Goal: Transaction & Acquisition: Download file/media

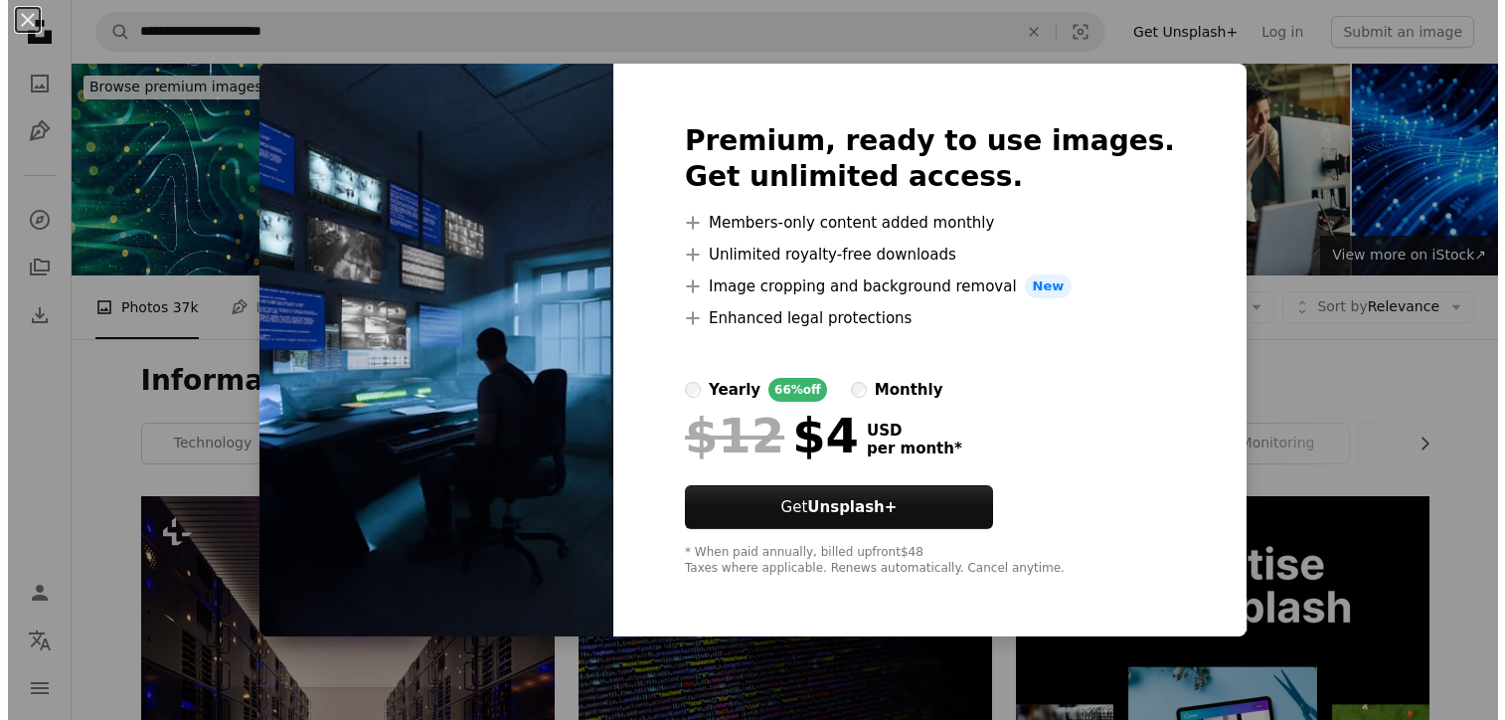
scroll to position [1116, 0]
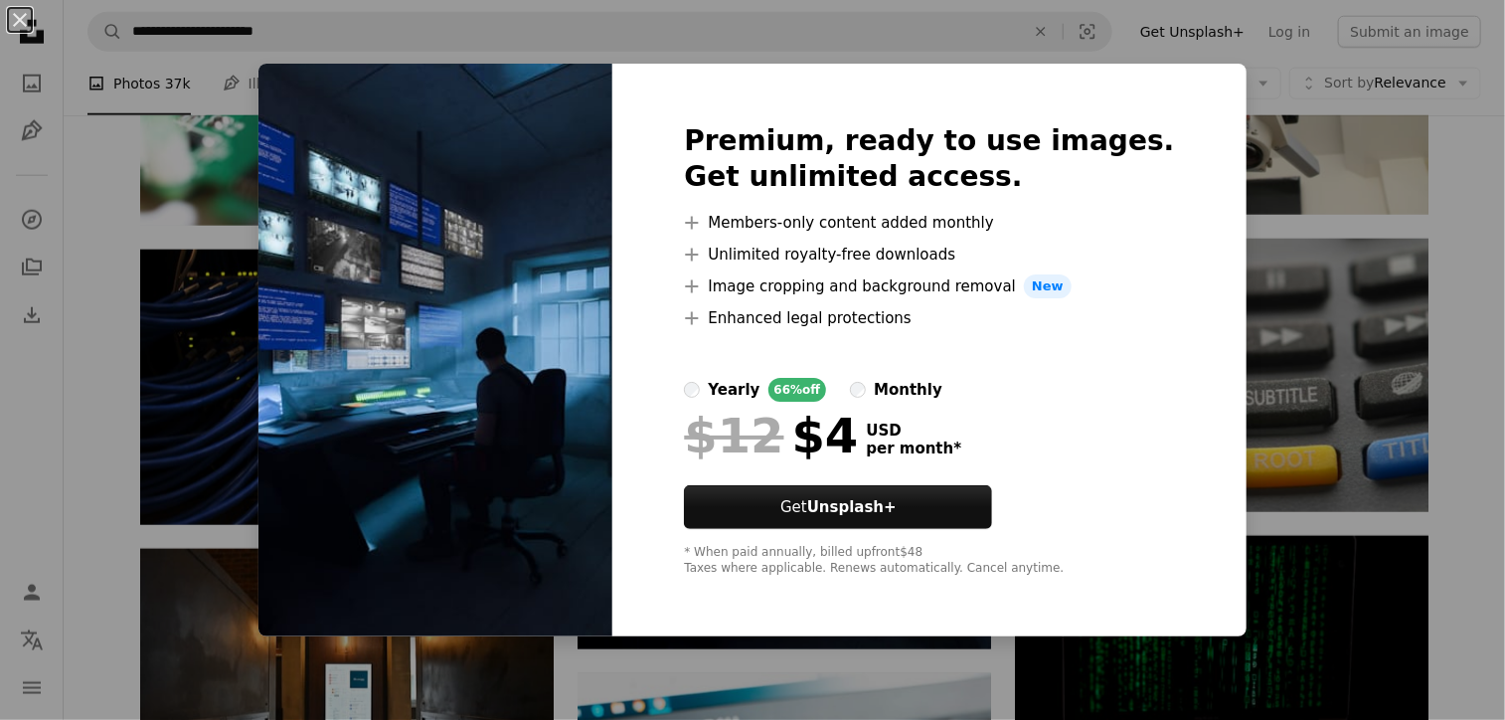
click at [1222, 197] on div "An X shape Premium, ready to use images. Get unlimited access. A plus sign Memb…" at bounding box center [752, 360] width 1505 height 720
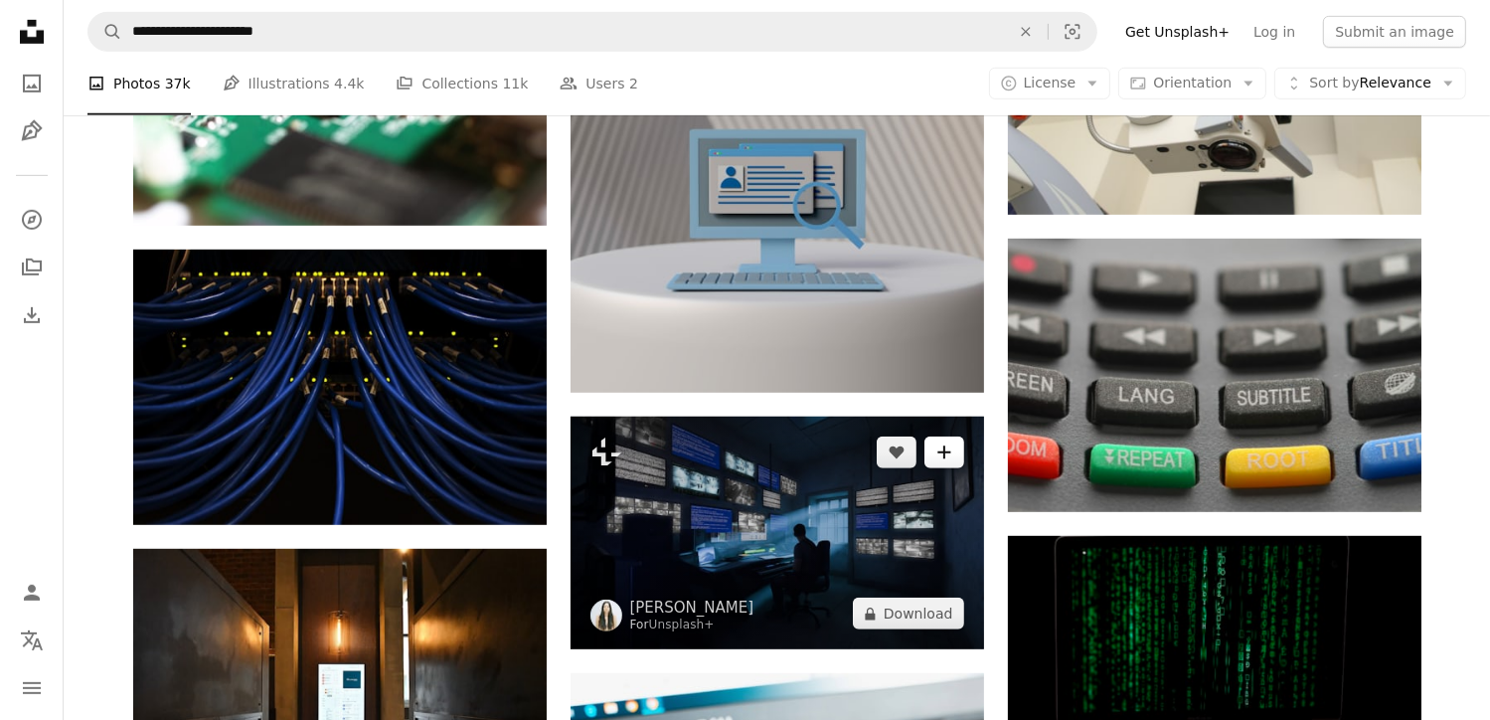
click at [950, 451] on icon "Add to Collection" at bounding box center [943, 452] width 13 height 13
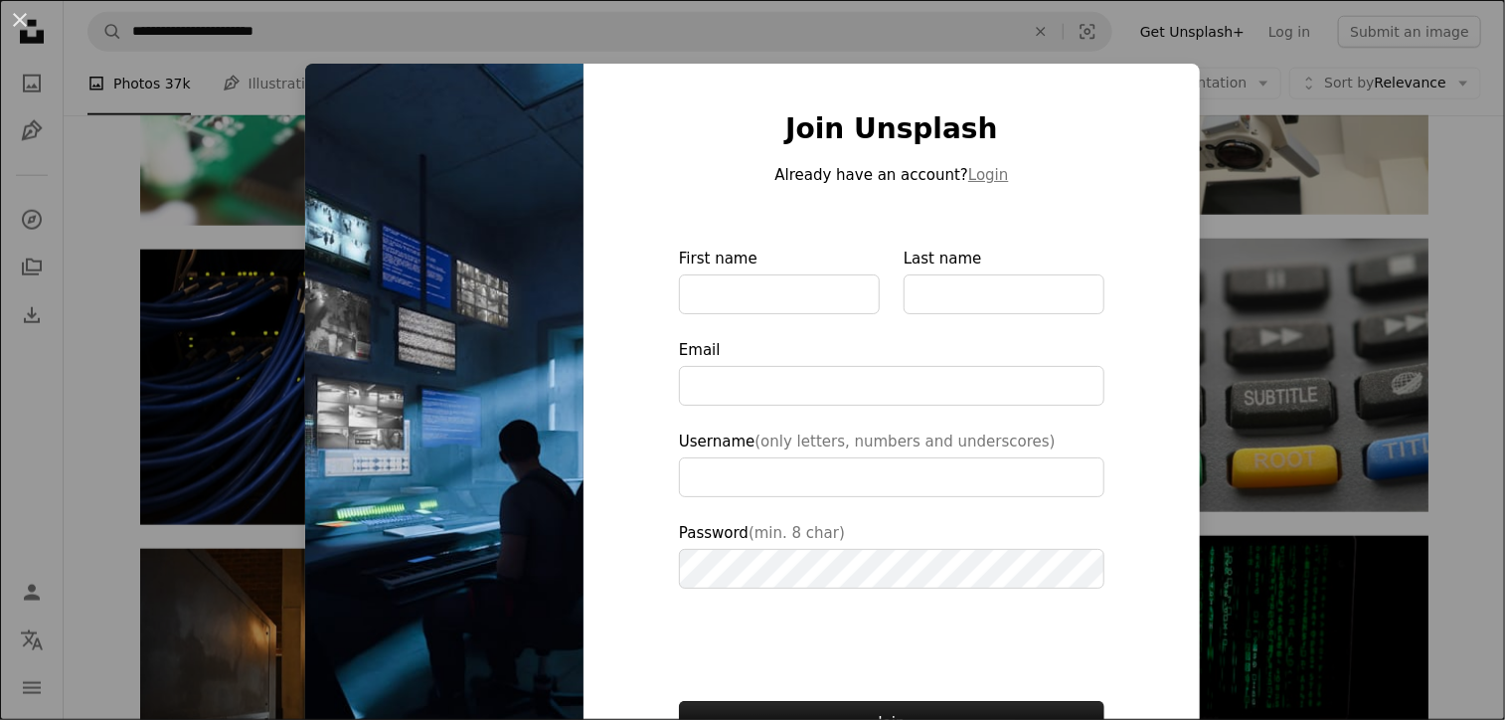
click at [1208, 345] on div "An X shape Join Unsplash Already have an account? Login First name Last name Em…" at bounding box center [752, 360] width 1505 height 720
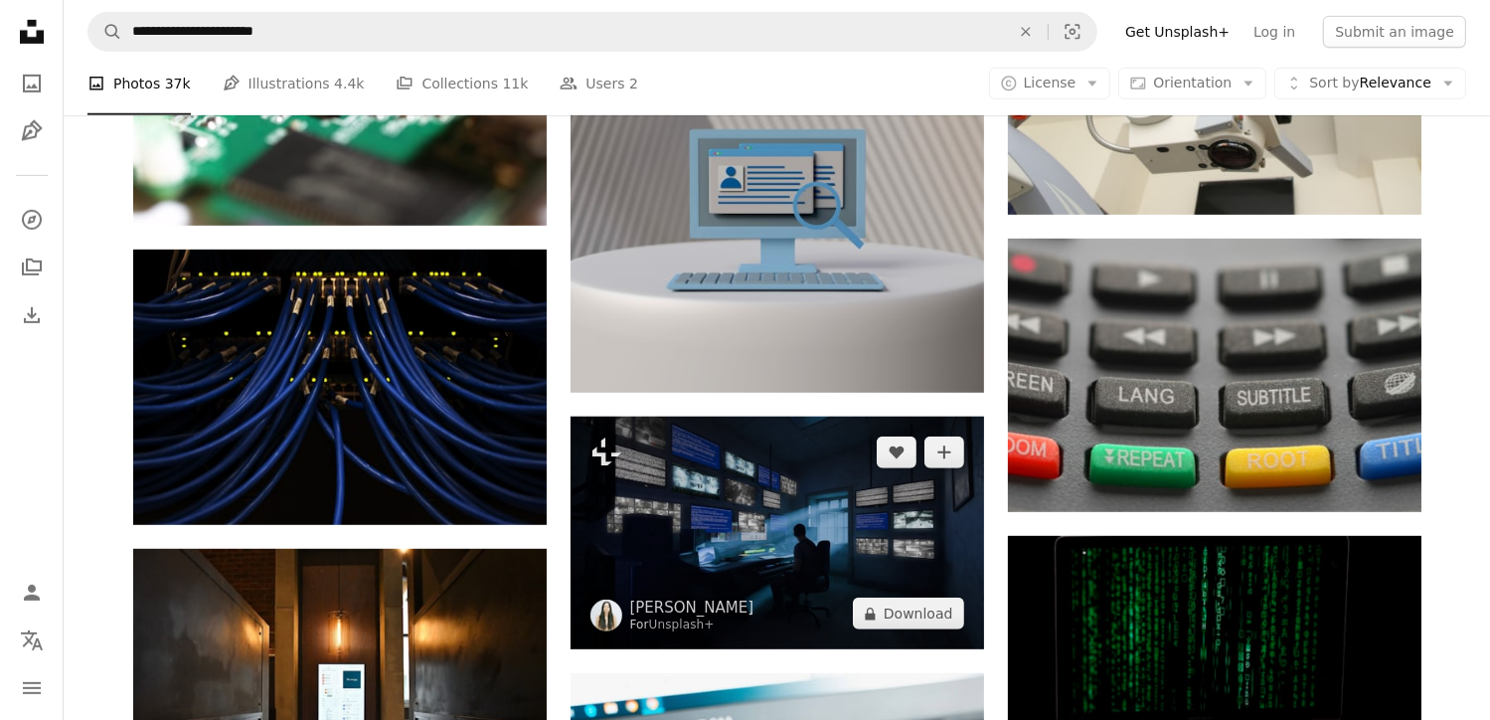
click at [938, 508] on img at bounding box center [776, 532] width 413 height 233
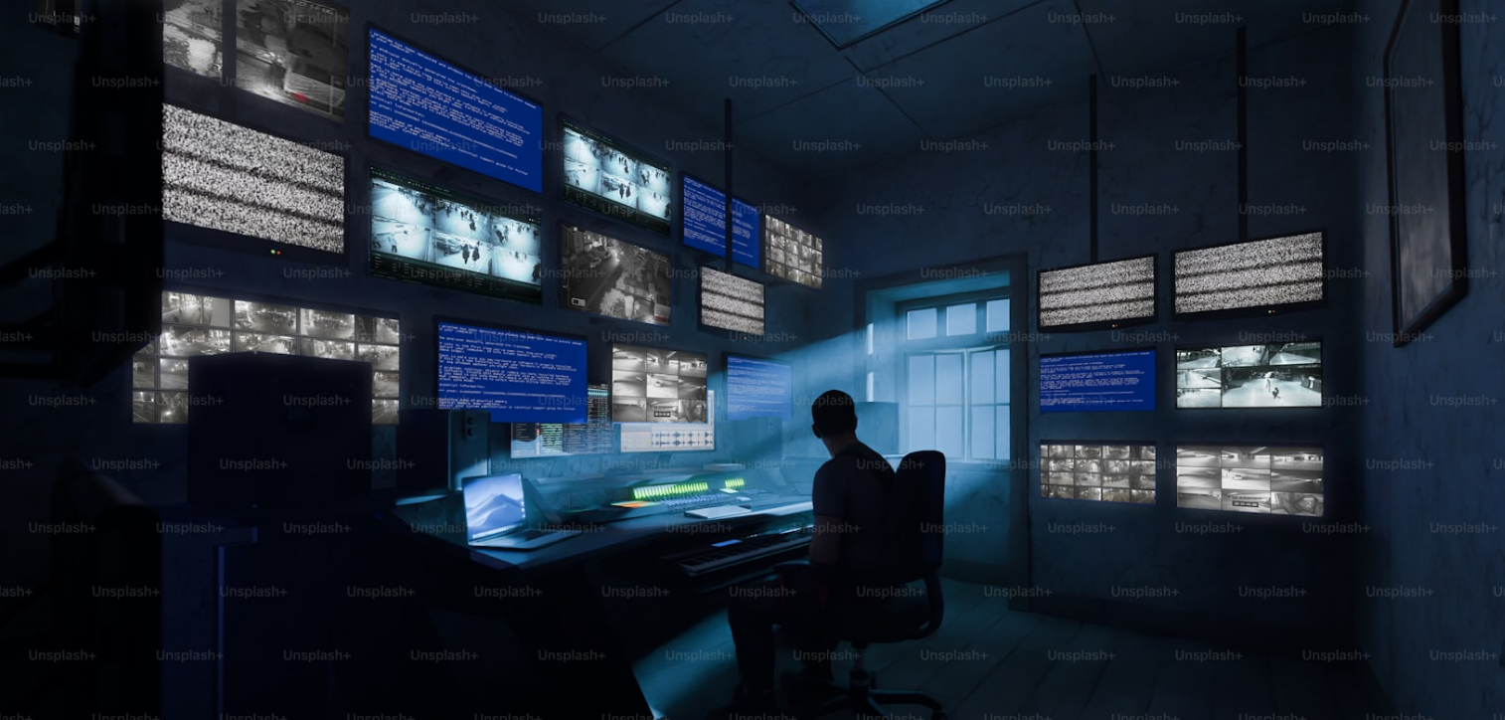
scroll to position [56, 0]
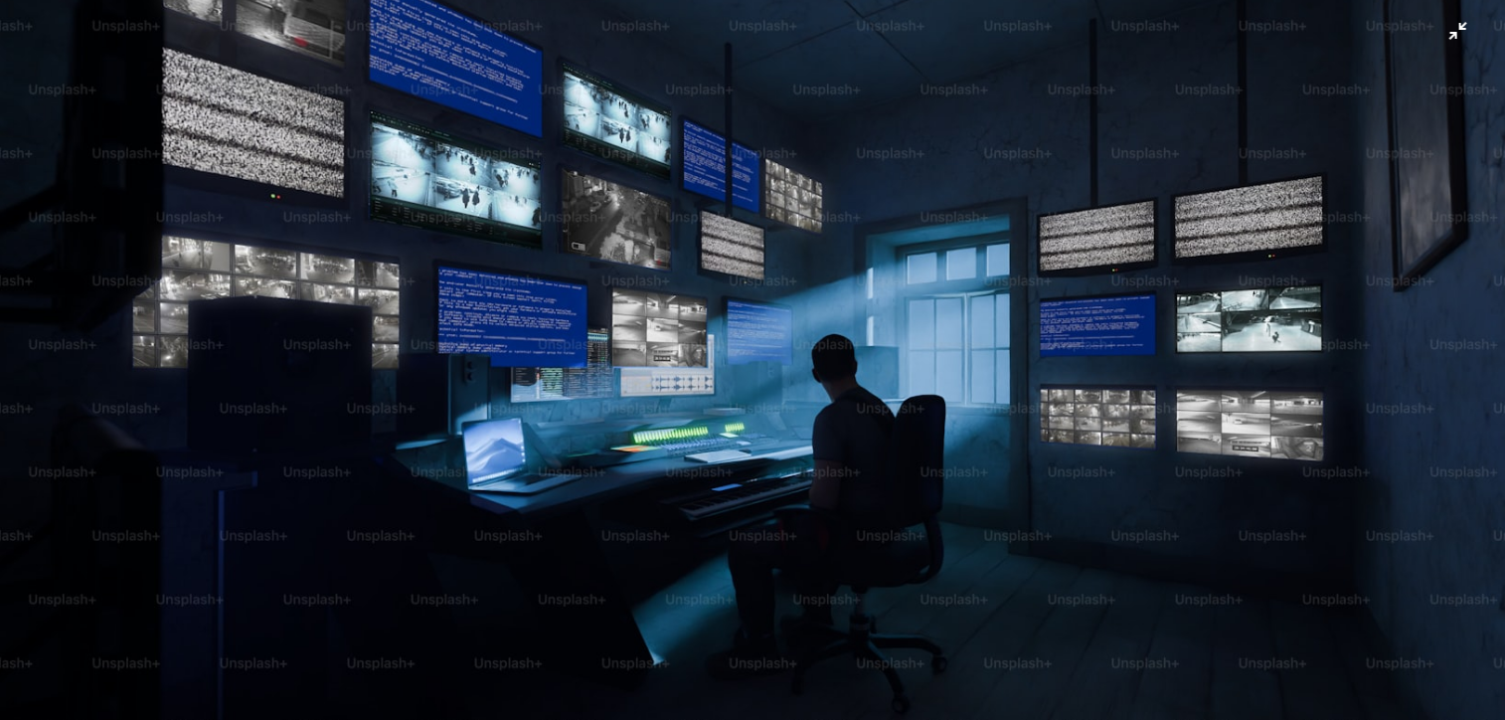
click at [949, 301] on img "Zoom out on this image" at bounding box center [752, 367] width 1507 height 848
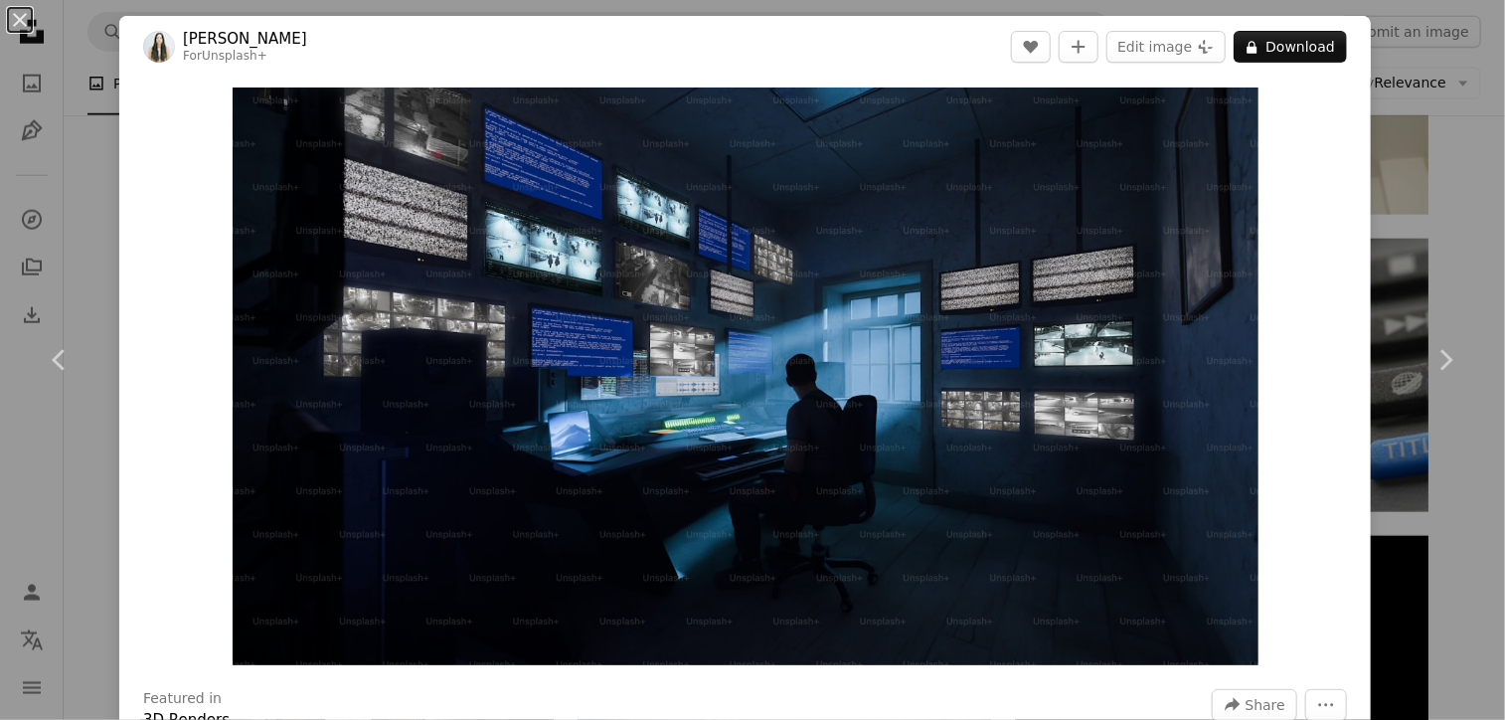
click at [949, 301] on img "Zoom in on this image" at bounding box center [746, 375] width 1026 height 577
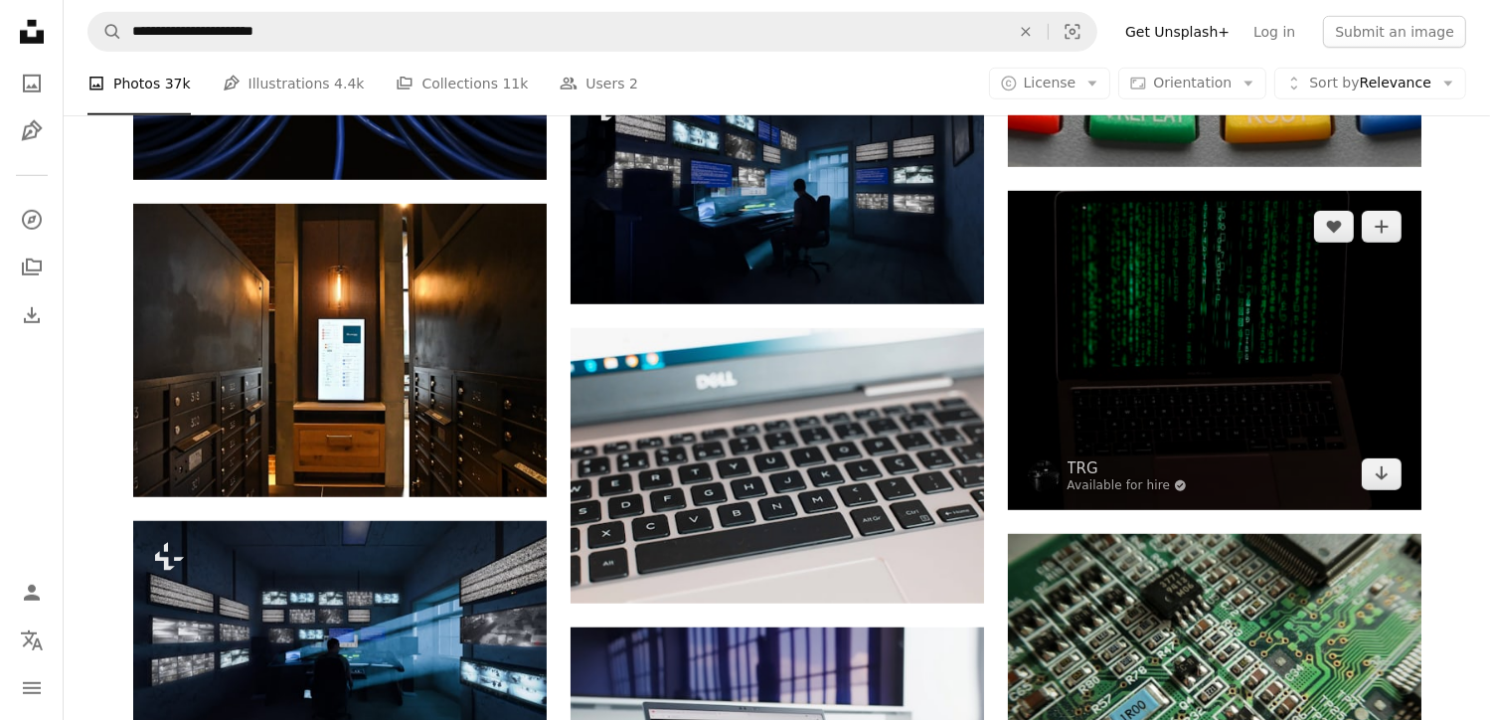
scroll to position [1459, 0]
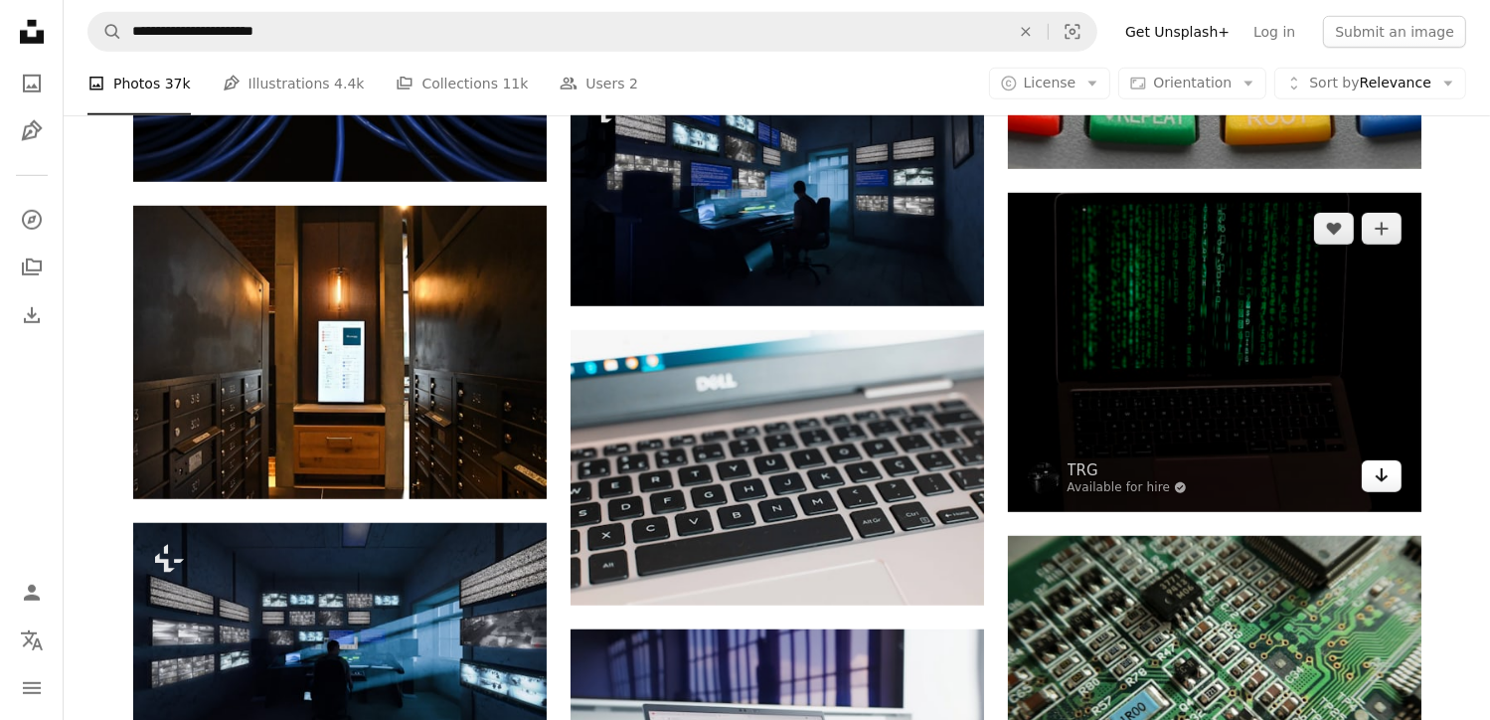
click at [1380, 465] on icon "Arrow pointing down" at bounding box center [1381, 475] width 16 height 24
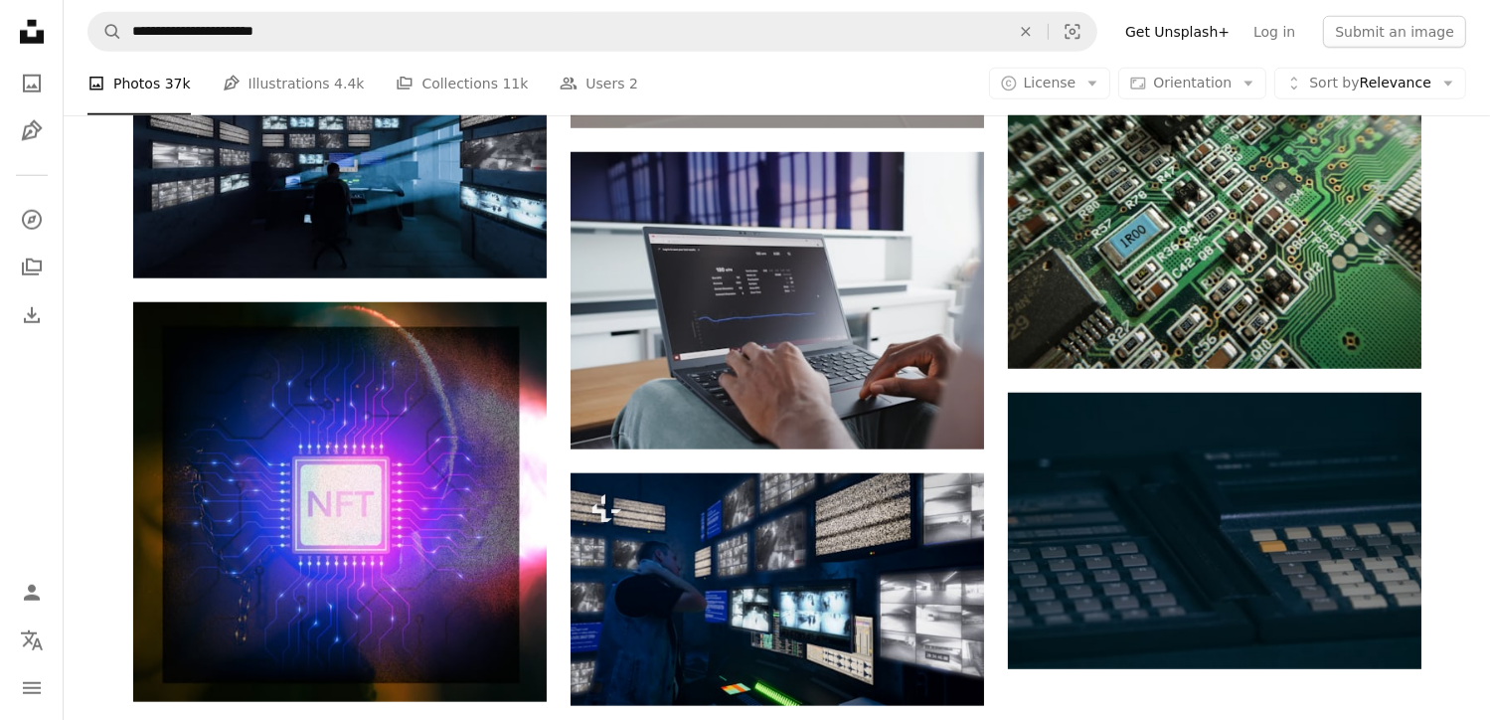
scroll to position [2022, 0]
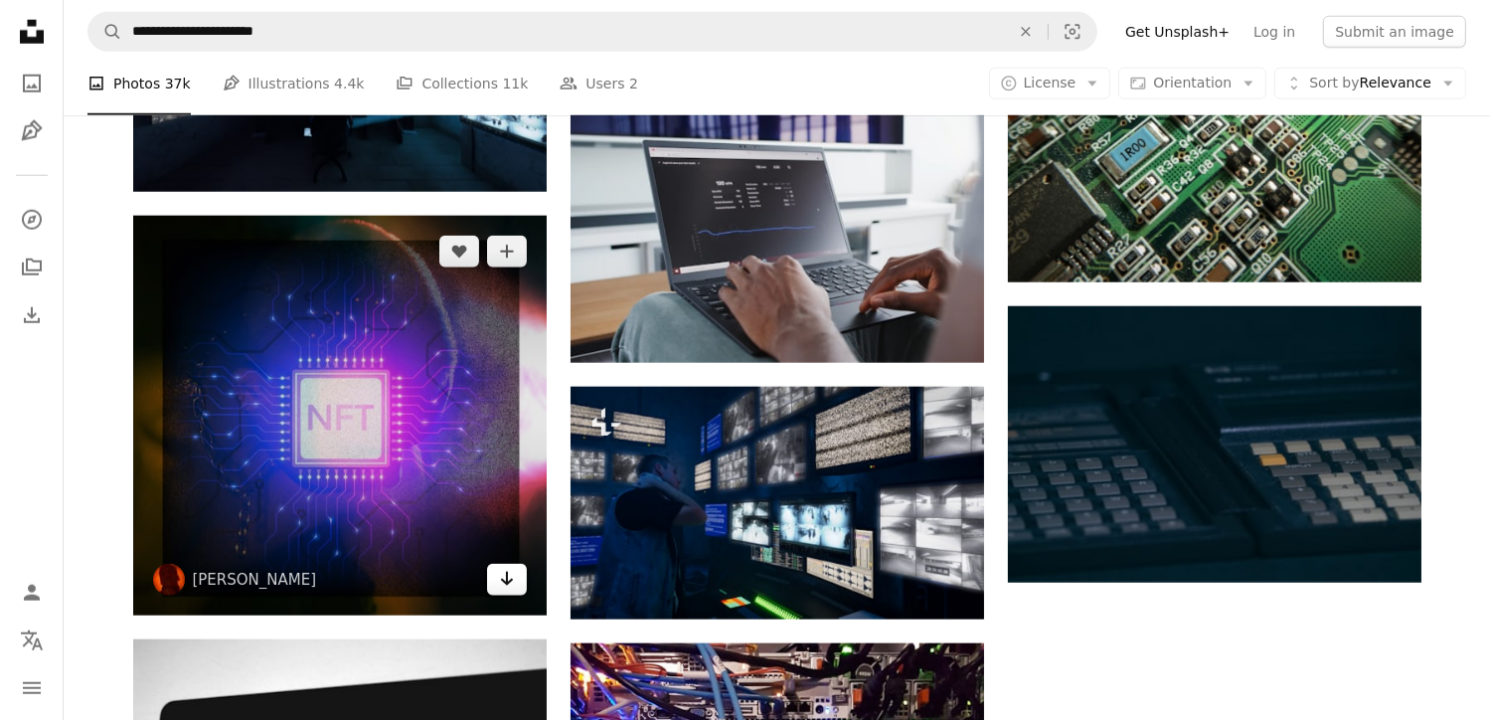
click at [514, 579] on link "Arrow pointing down" at bounding box center [507, 579] width 40 height 32
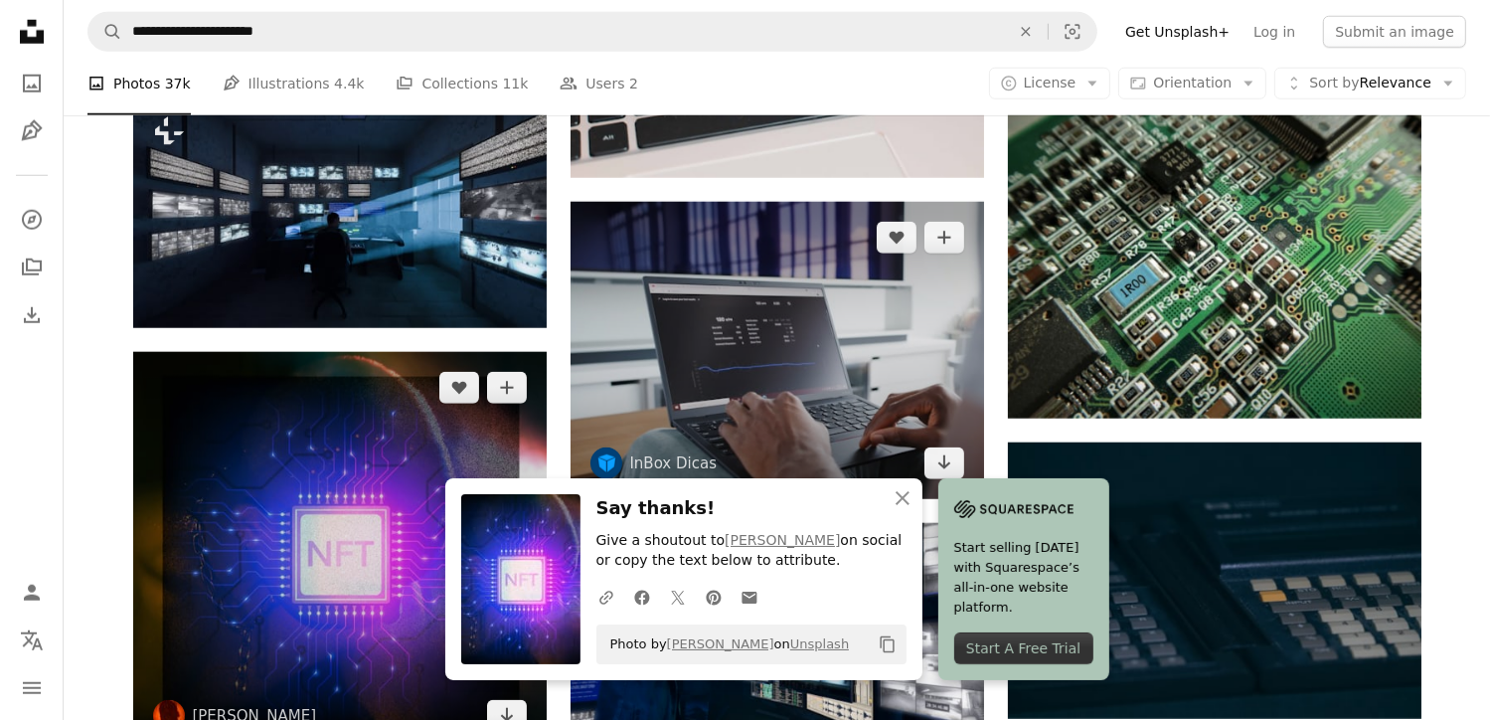
scroll to position [1881, 0]
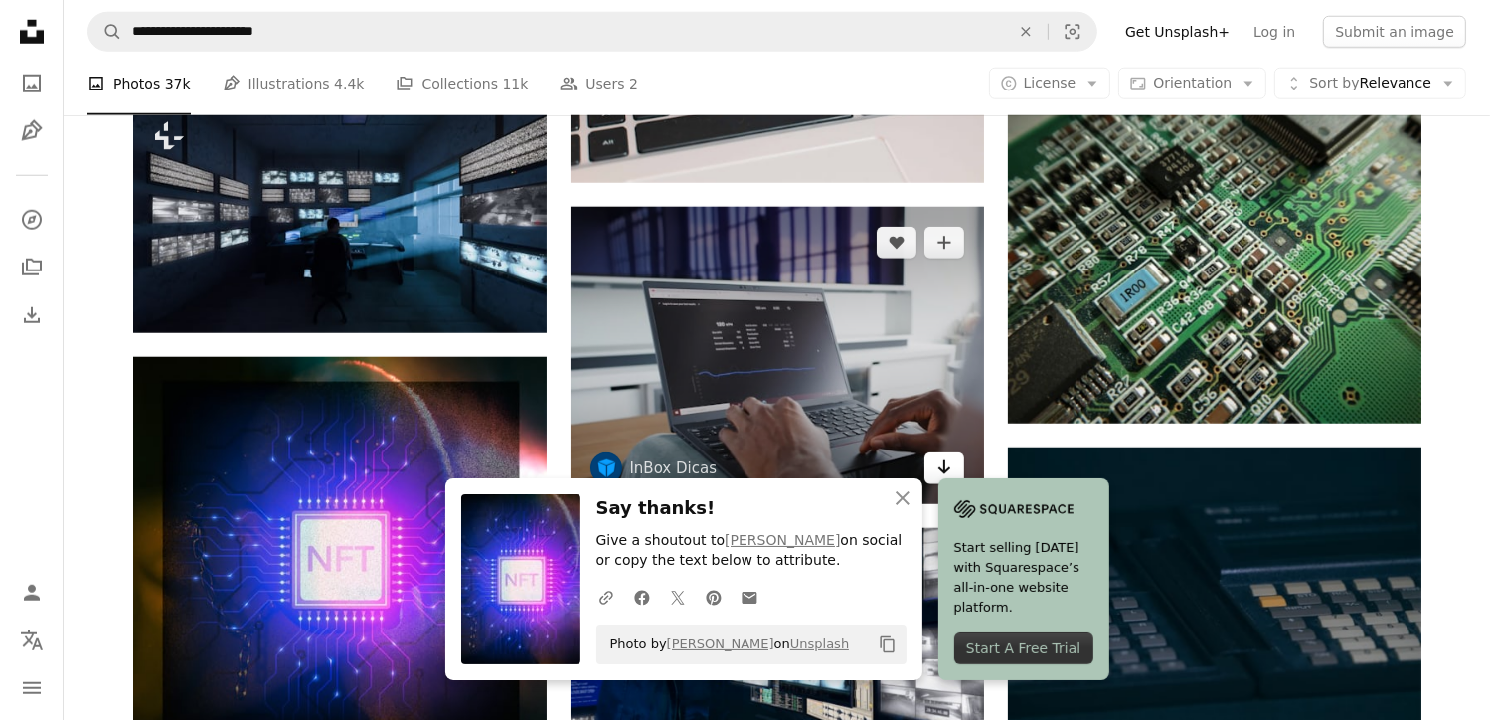
click at [942, 464] on icon "Arrow pointing down" at bounding box center [944, 467] width 16 height 24
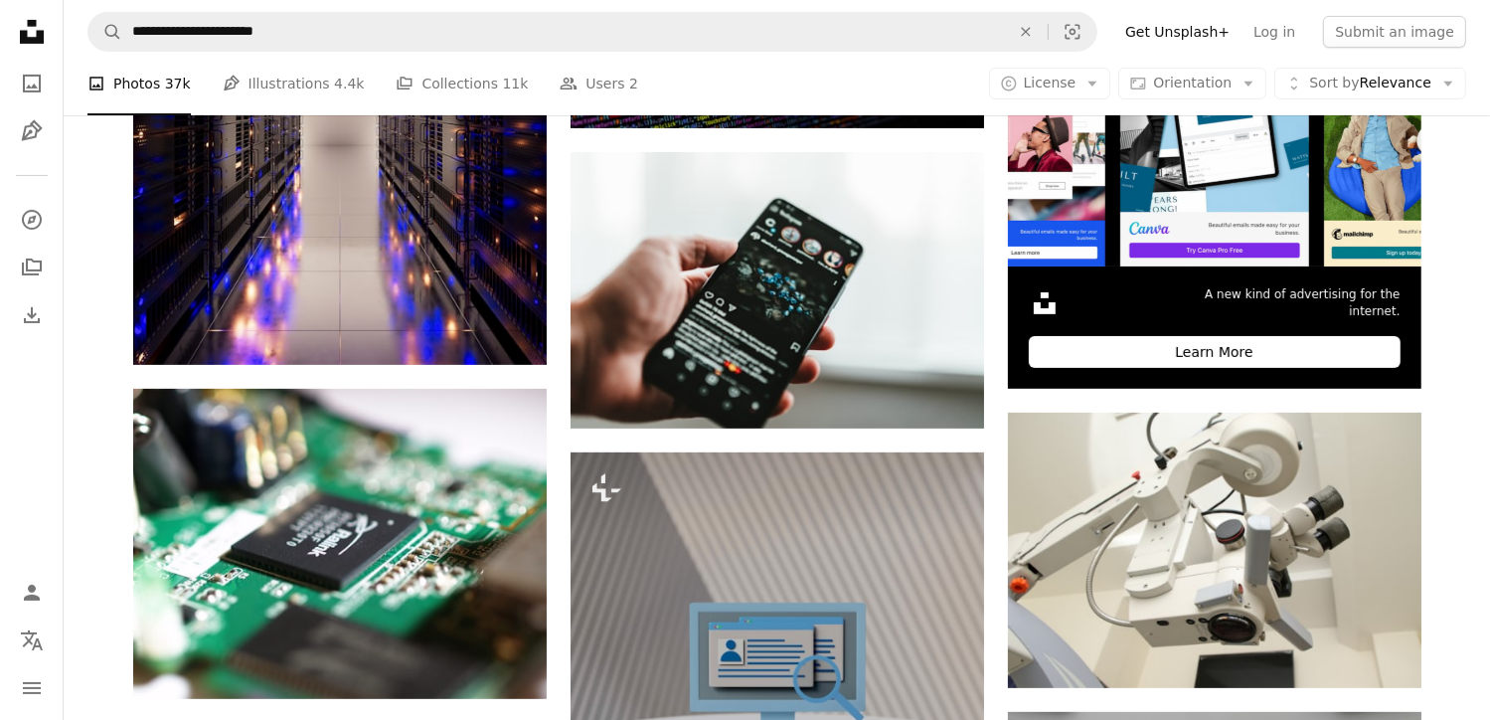
scroll to position [642, 0]
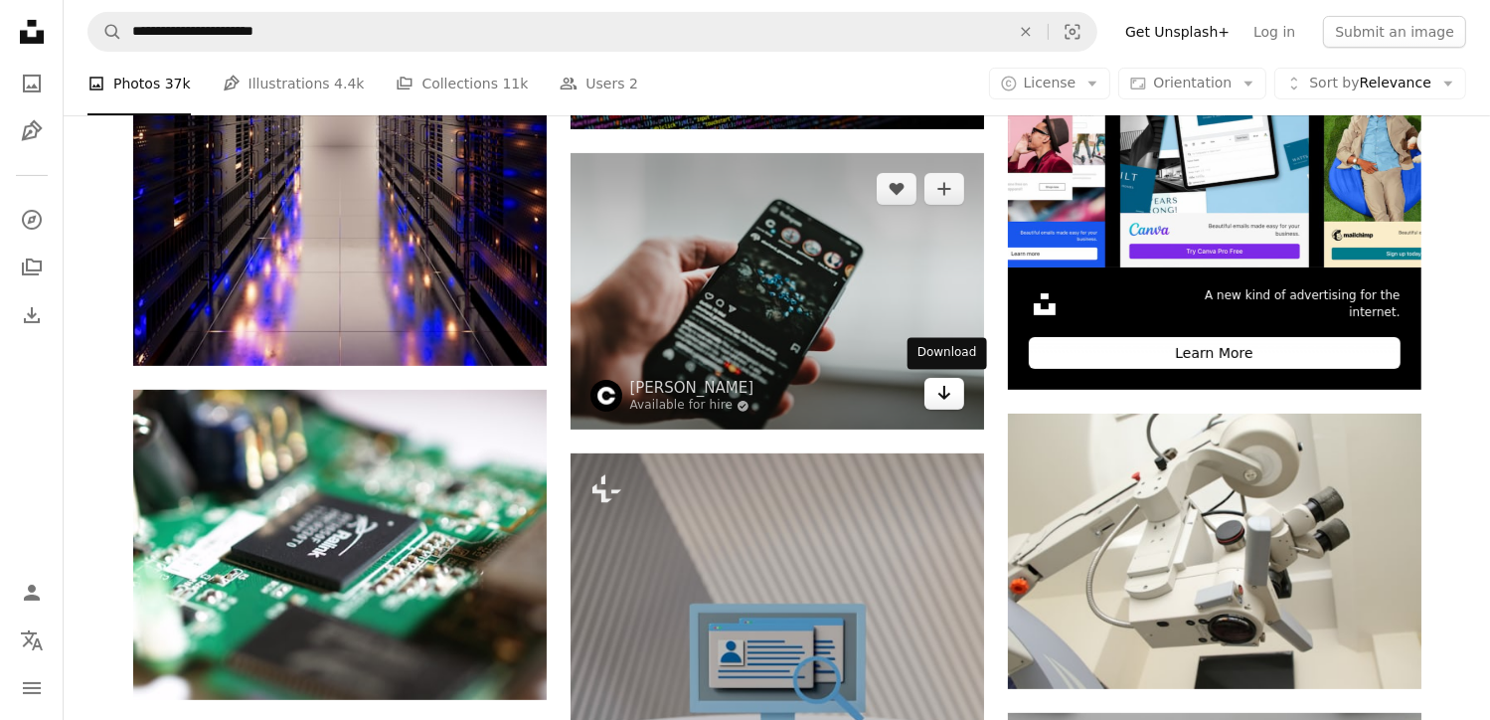
click at [942, 385] on icon "Arrow pointing down" at bounding box center [944, 393] width 16 height 24
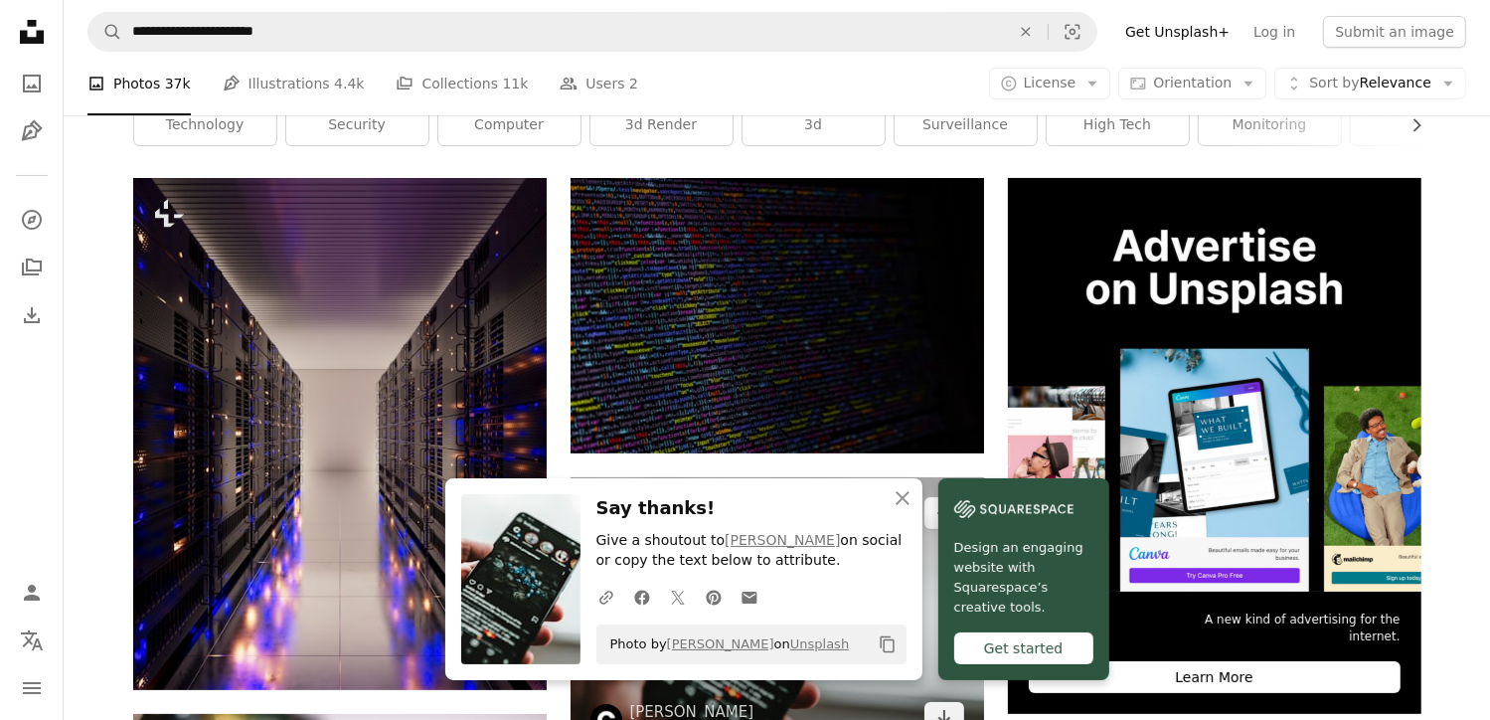
scroll to position [321, 0]
